Goal: Use online tool/utility

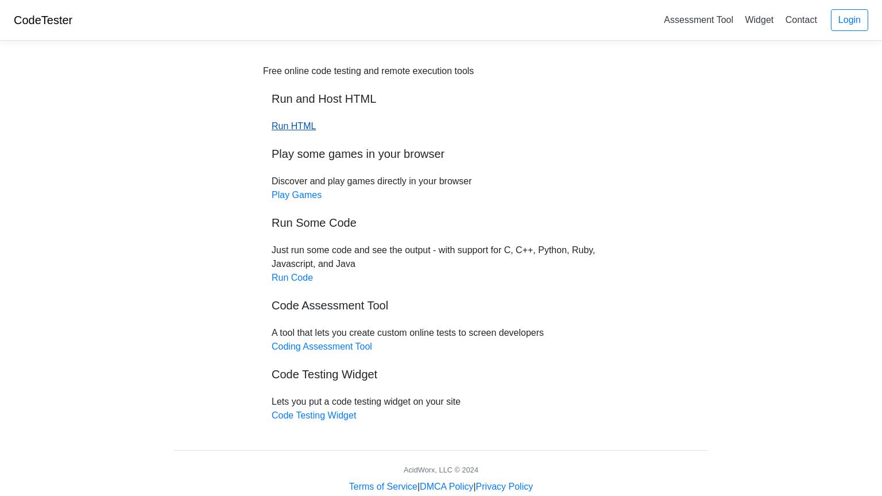
click at [287, 127] on link "Run HTML" at bounding box center [294, 126] width 44 height 10
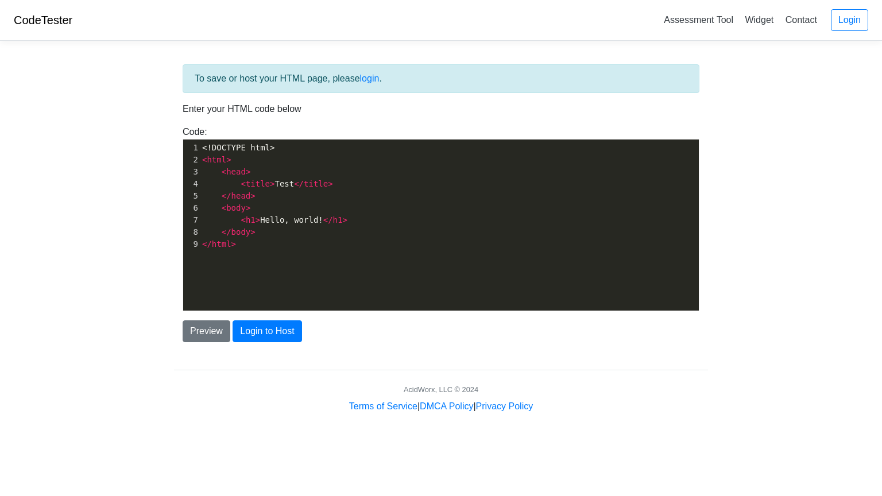
click at [321, 241] on pre "</ html >" at bounding box center [449, 244] width 499 height 12
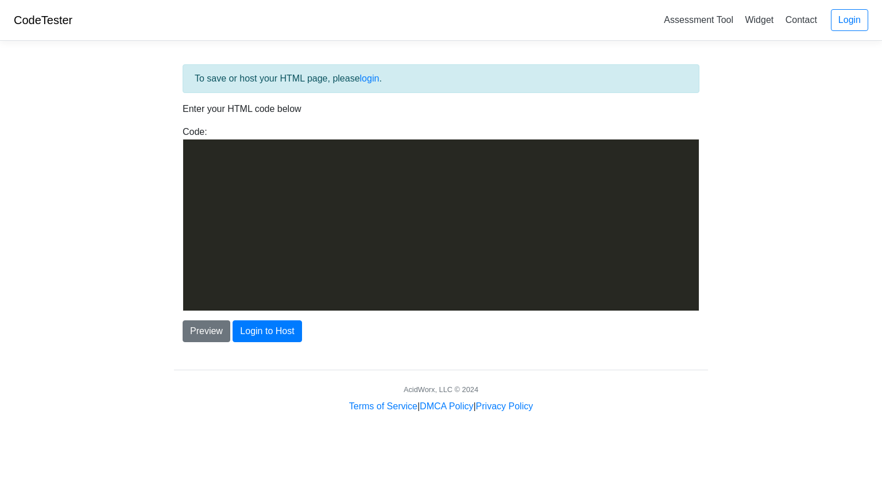
scroll to position [3438, 0]
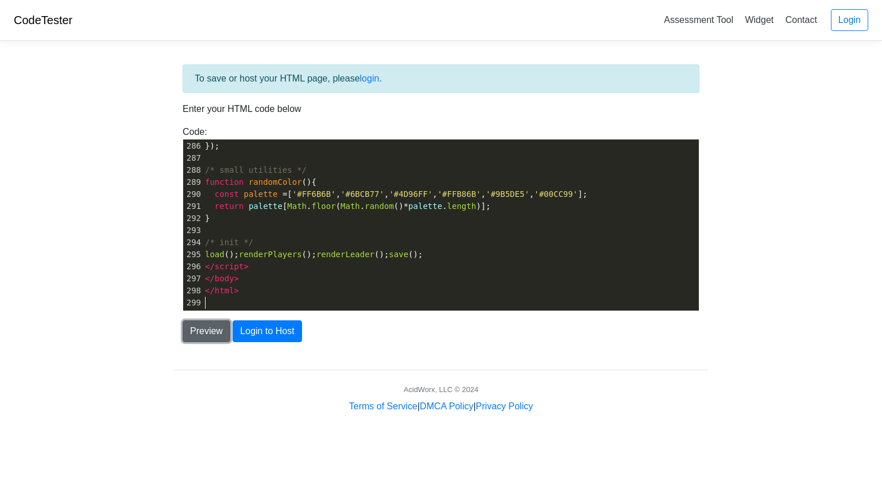
click at [193, 324] on button "Preview" at bounding box center [207, 331] width 48 height 22
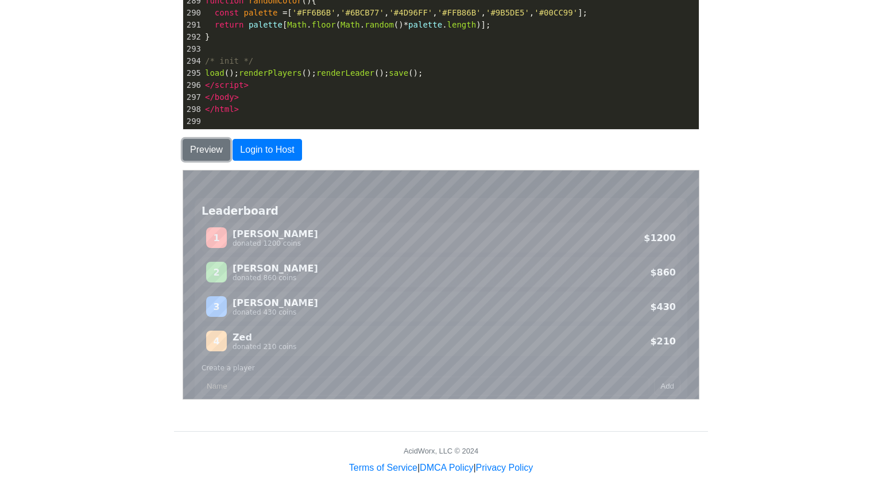
scroll to position [186, 0]
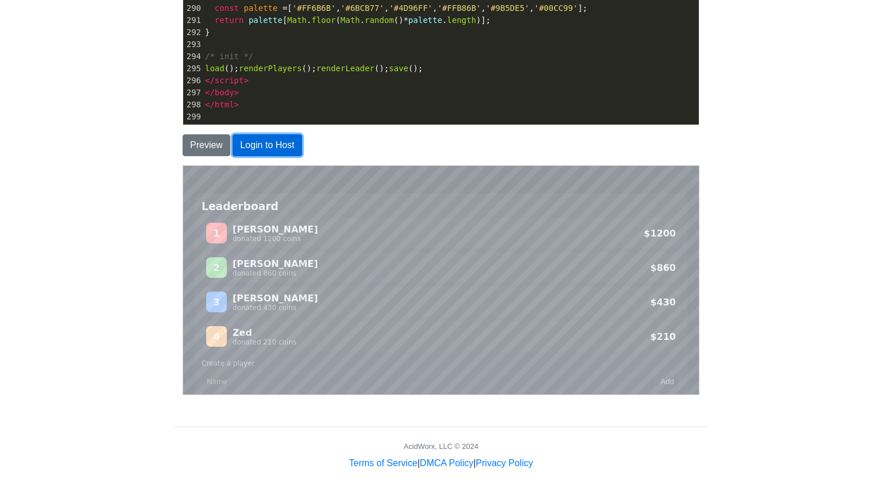
click at [278, 138] on button "Login to Host" at bounding box center [267, 145] width 69 height 22
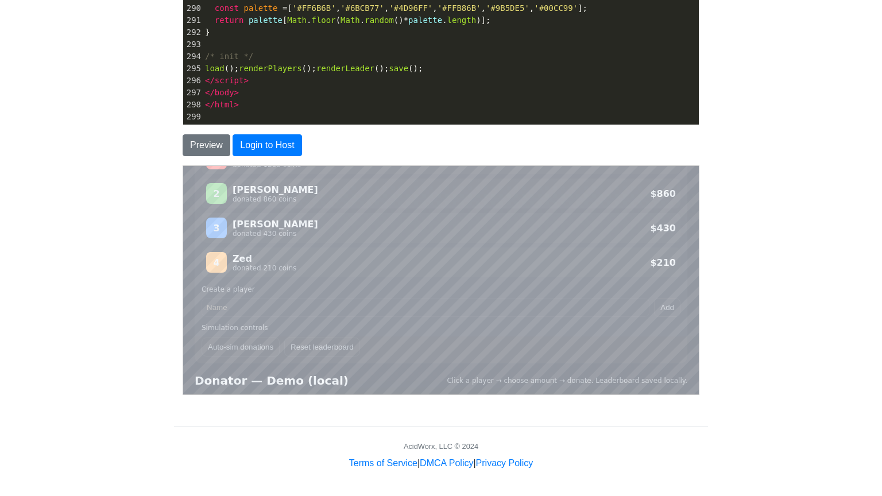
scroll to position [331, 0]
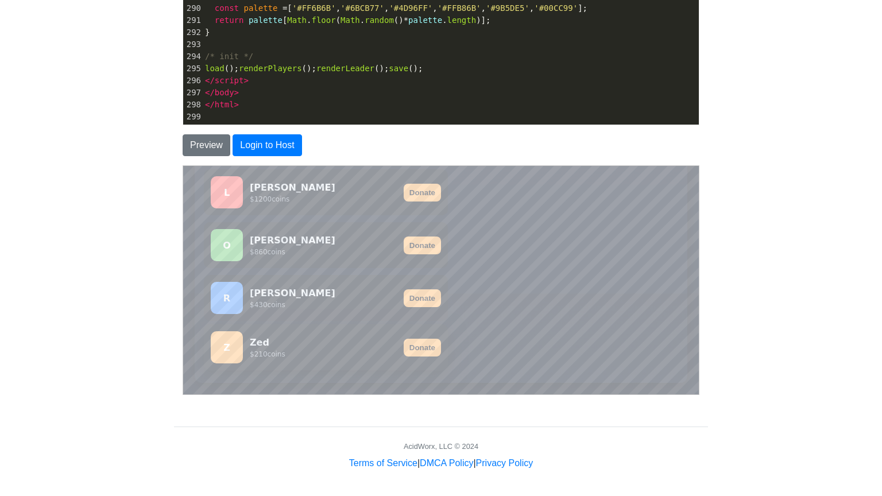
click at [420, 354] on button "Donate" at bounding box center [421, 347] width 37 height 18
